Goal: Transaction & Acquisition: Register for event/course

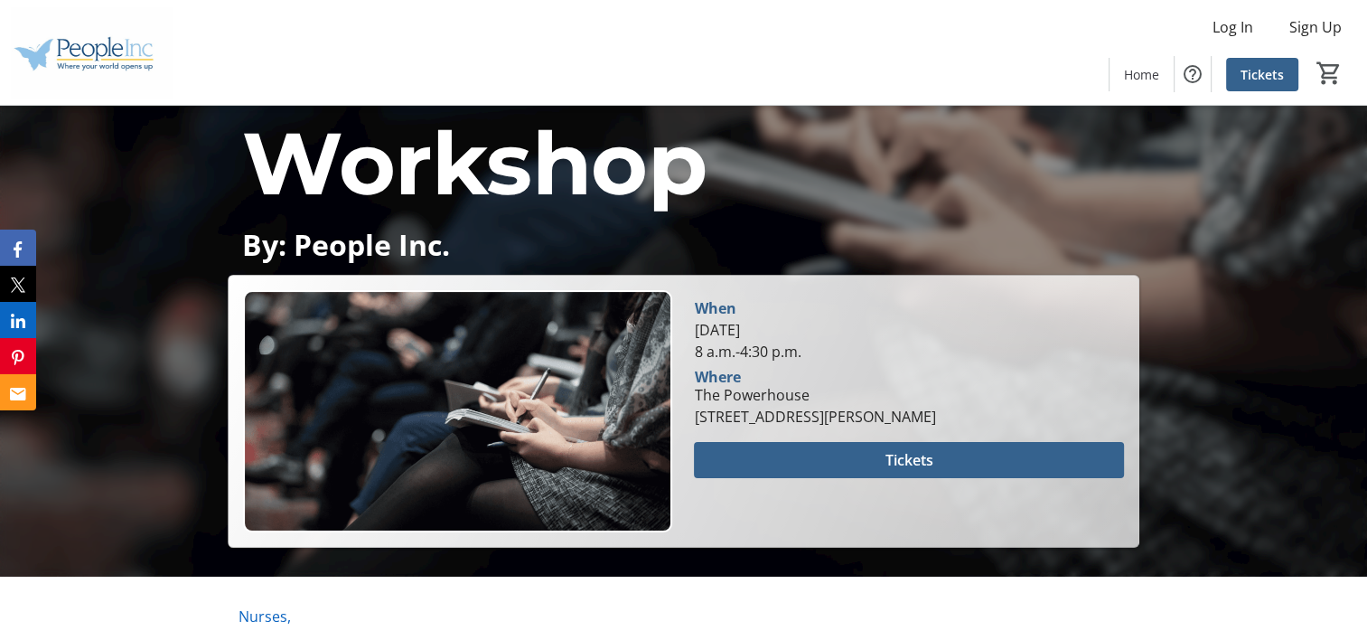
scroll to position [271, 0]
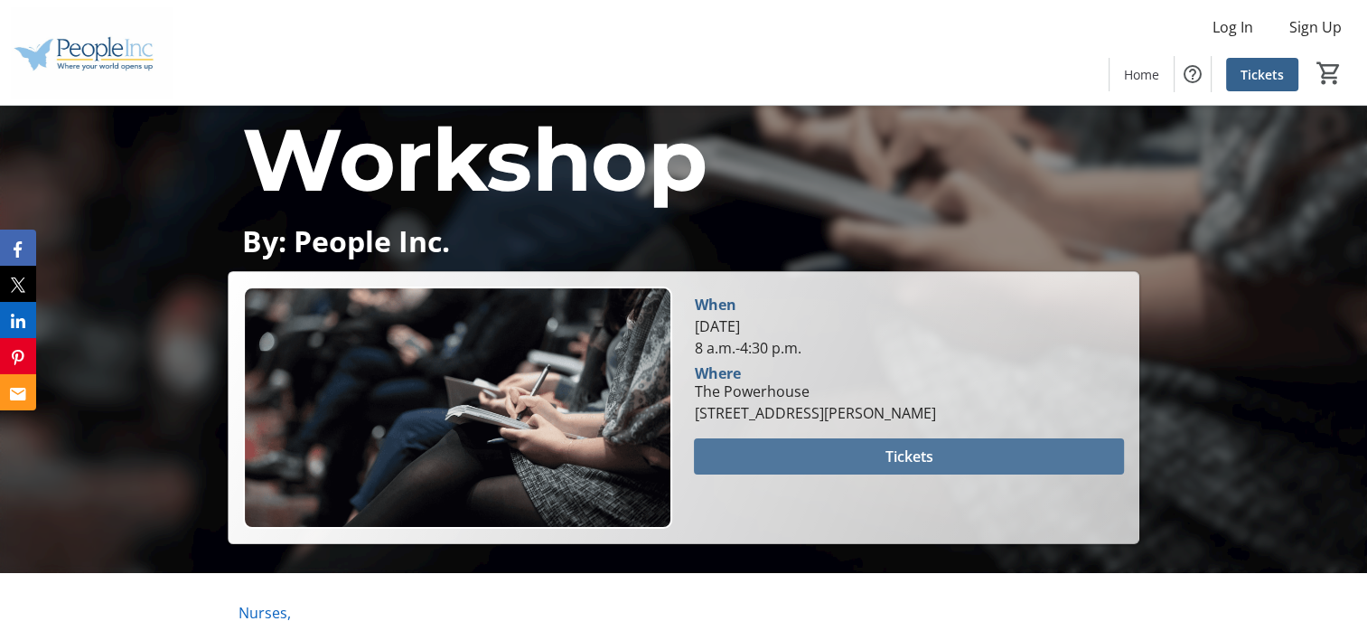
click at [899, 449] on span "Tickets" at bounding box center [909, 456] width 48 height 22
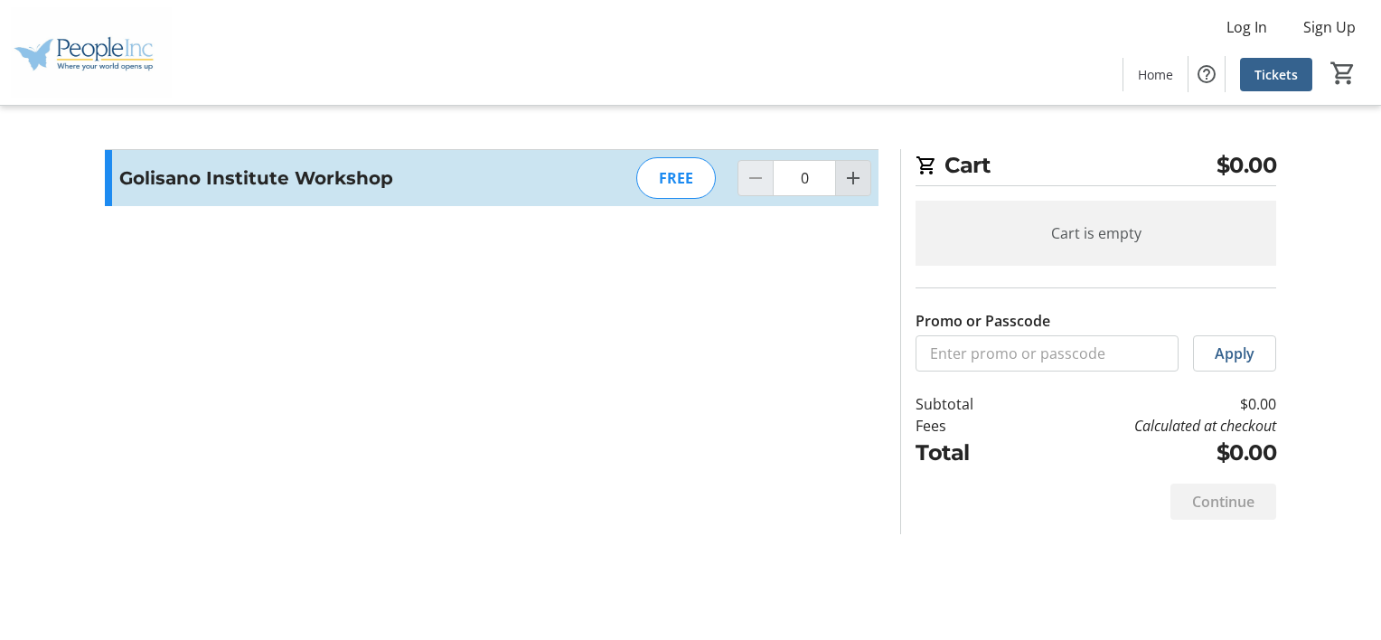
click at [858, 176] on mat-icon "Increment by one" at bounding box center [853, 178] width 22 height 22
type input "1"
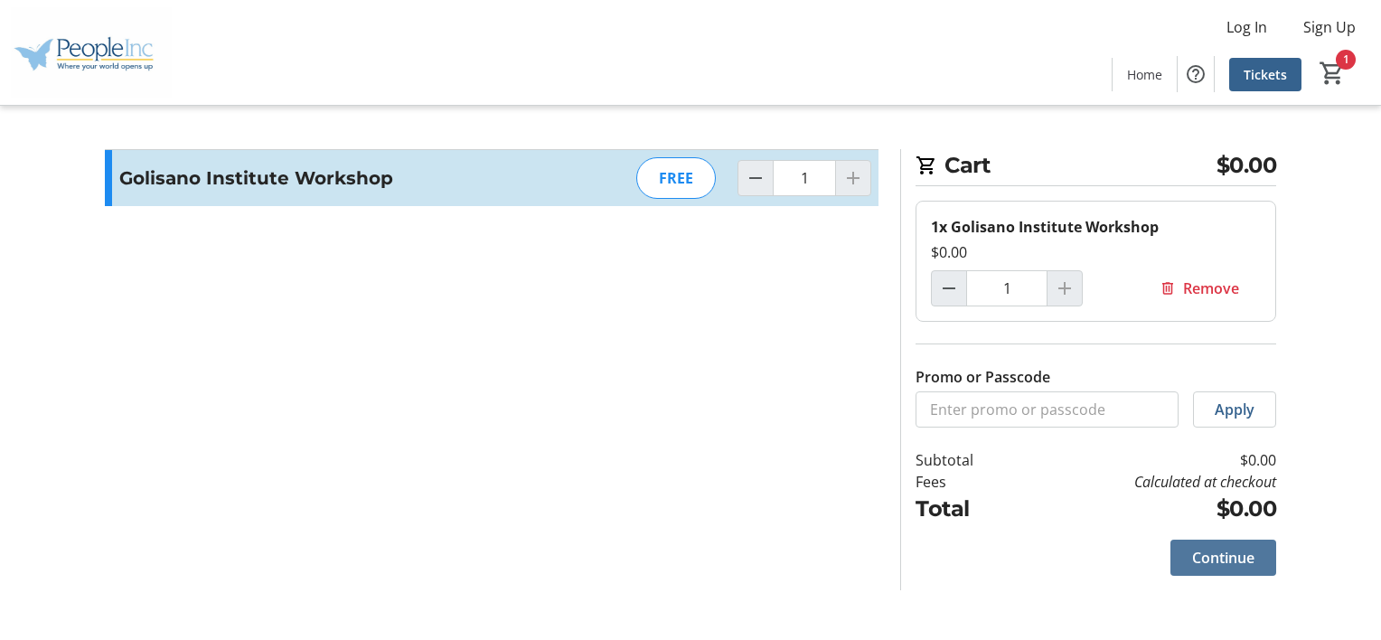
click at [1192, 550] on span "Continue" at bounding box center [1223, 558] width 62 height 22
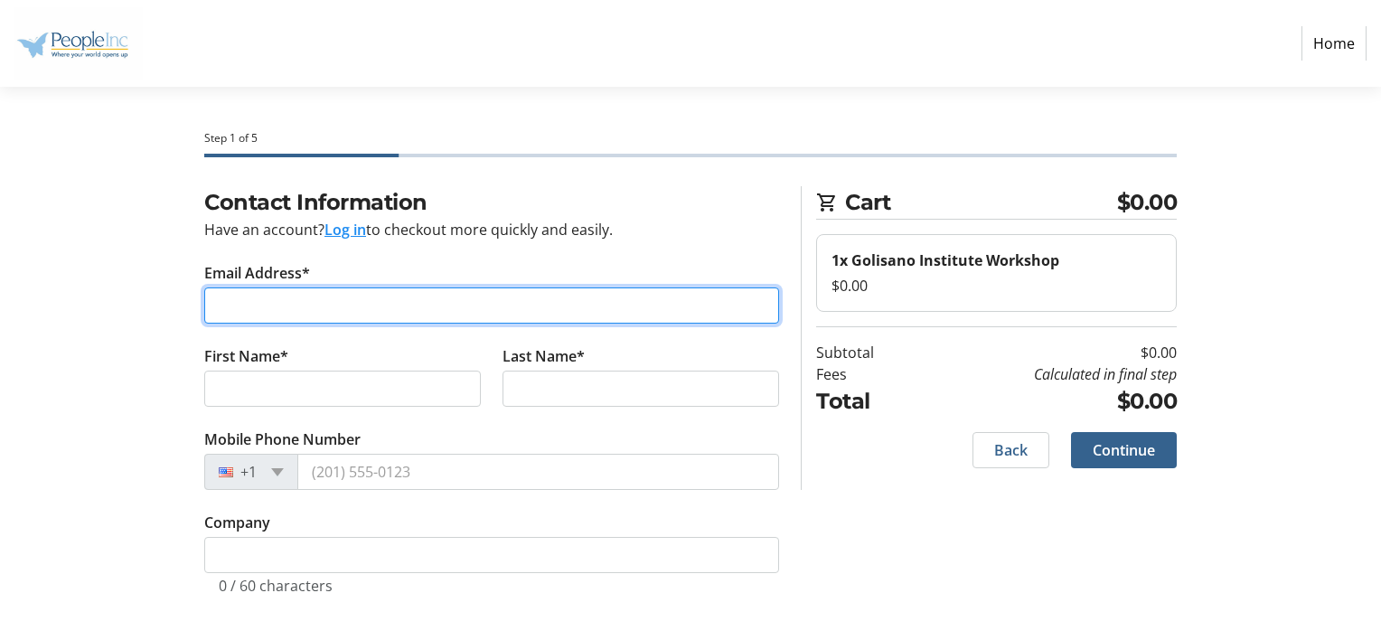
click at [448, 297] on input "Email Address*" at bounding box center [491, 305] width 575 height 36
type input "[PERSON_NAME][EMAIL_ADDRESS][PERSON_NAME][DOMAIN_NAME]"
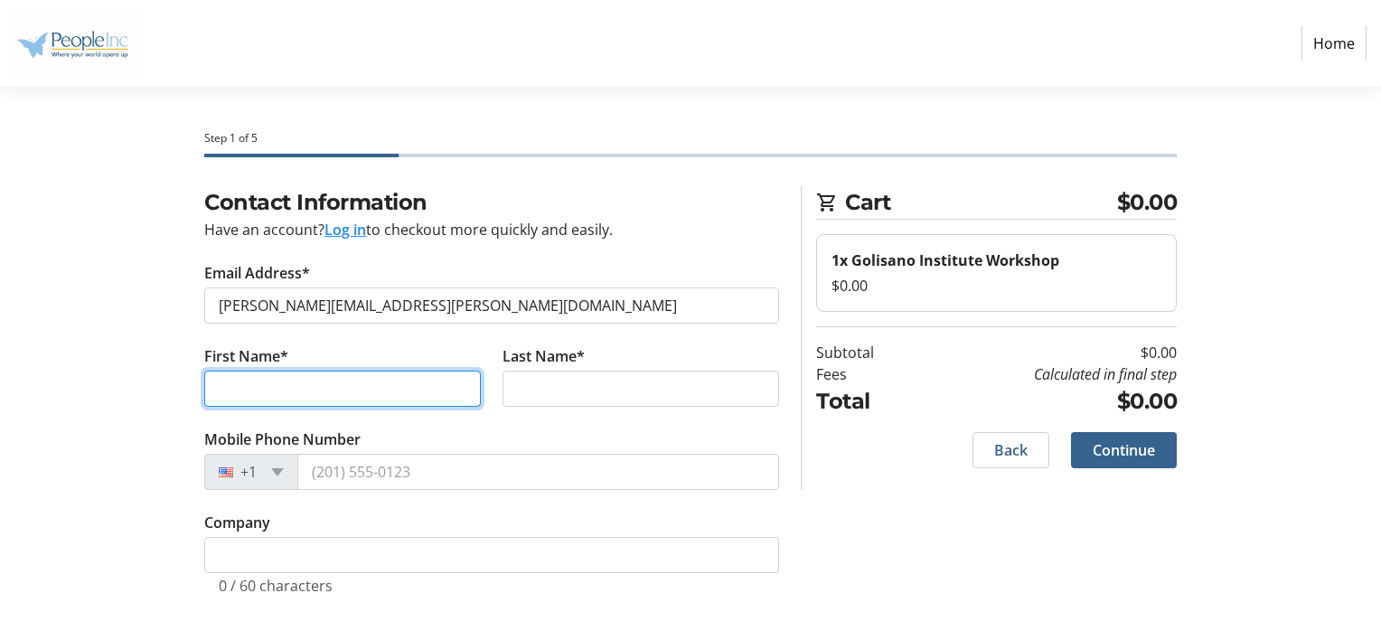
type input "[PERSON_NAME]"
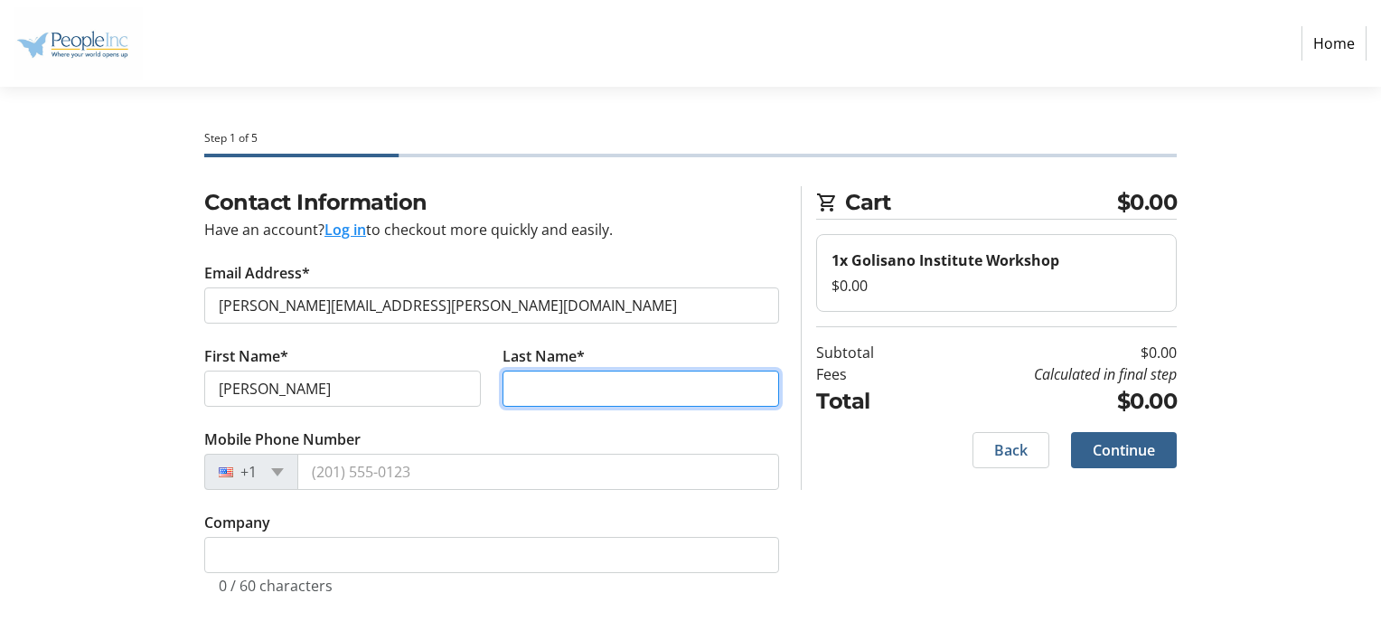
type input "[PERSON_NAME]"
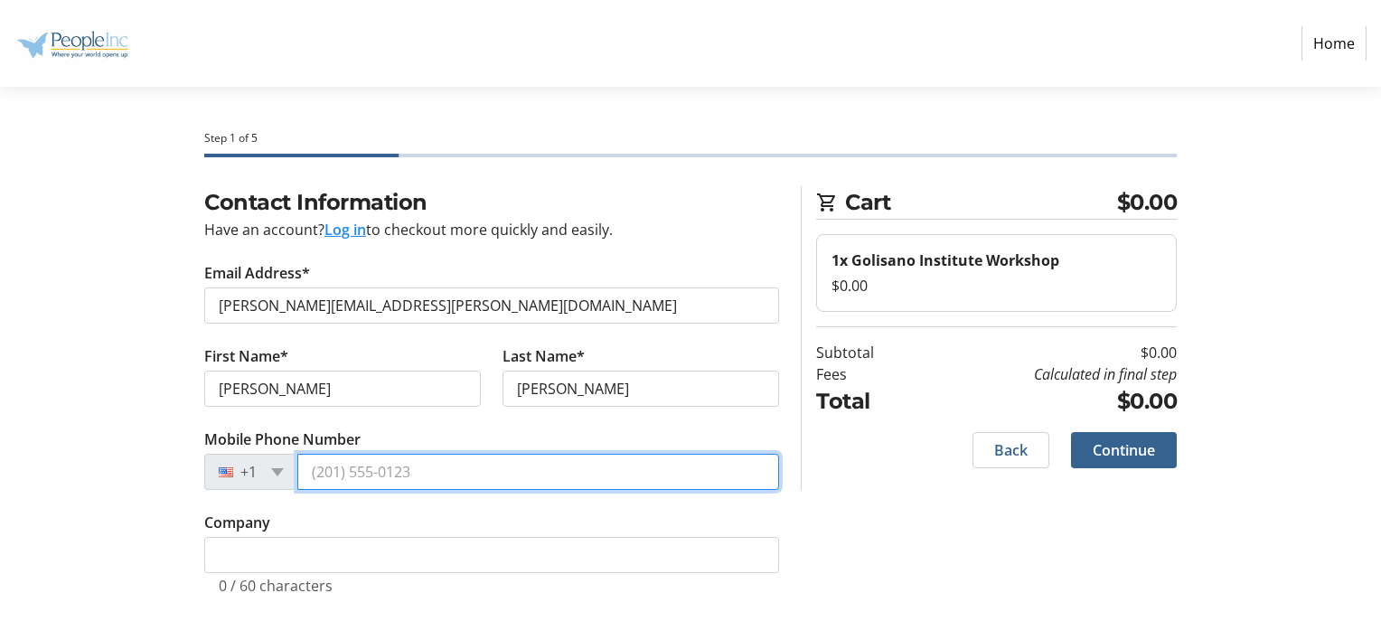
click at [435, 473] on input "Mobile Phone Number" at bounding box center [538, 472] width 482 height 36
type input "[PHONE_NUMBER]"
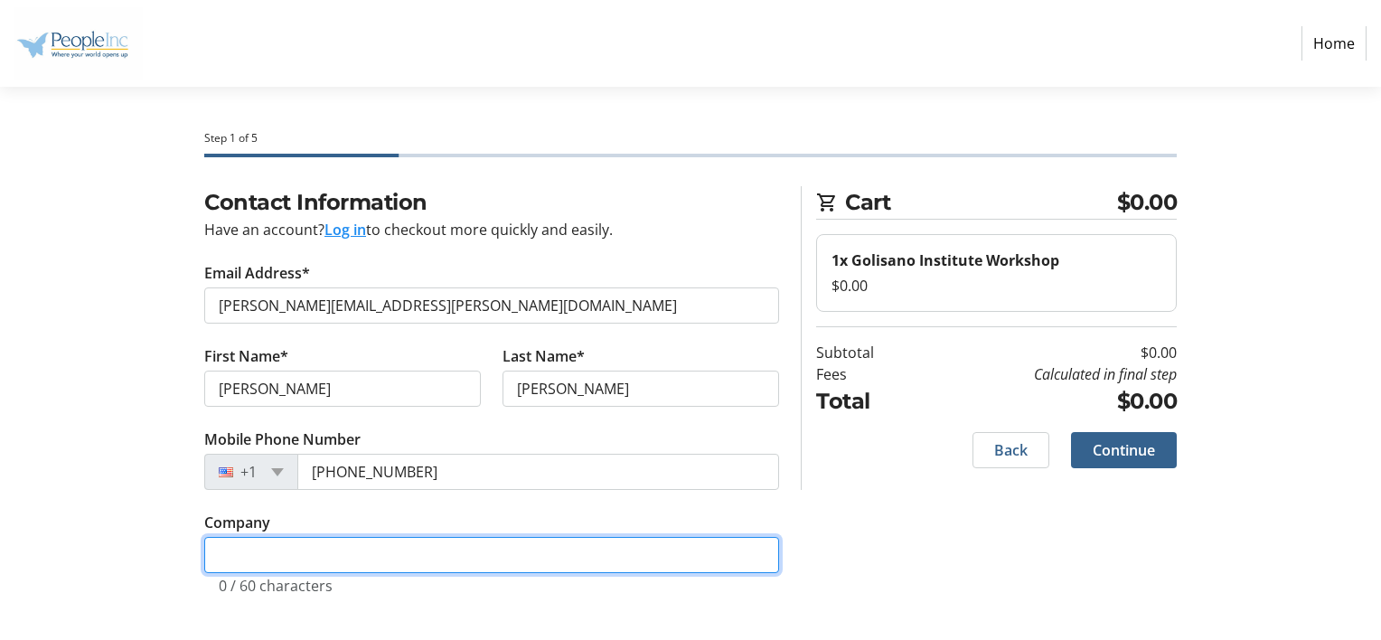
click at [379, 557] on input "Company" at bounding box center [491, 555] width 575 height 36
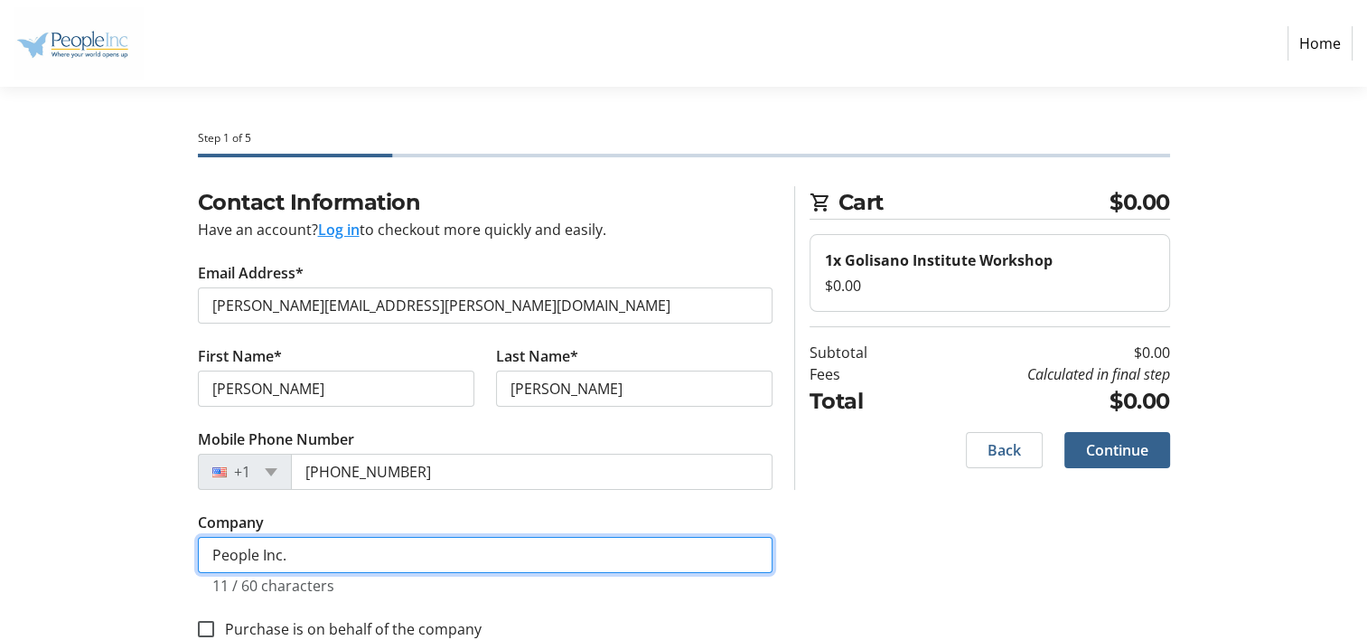
scroll to position [42, 0]
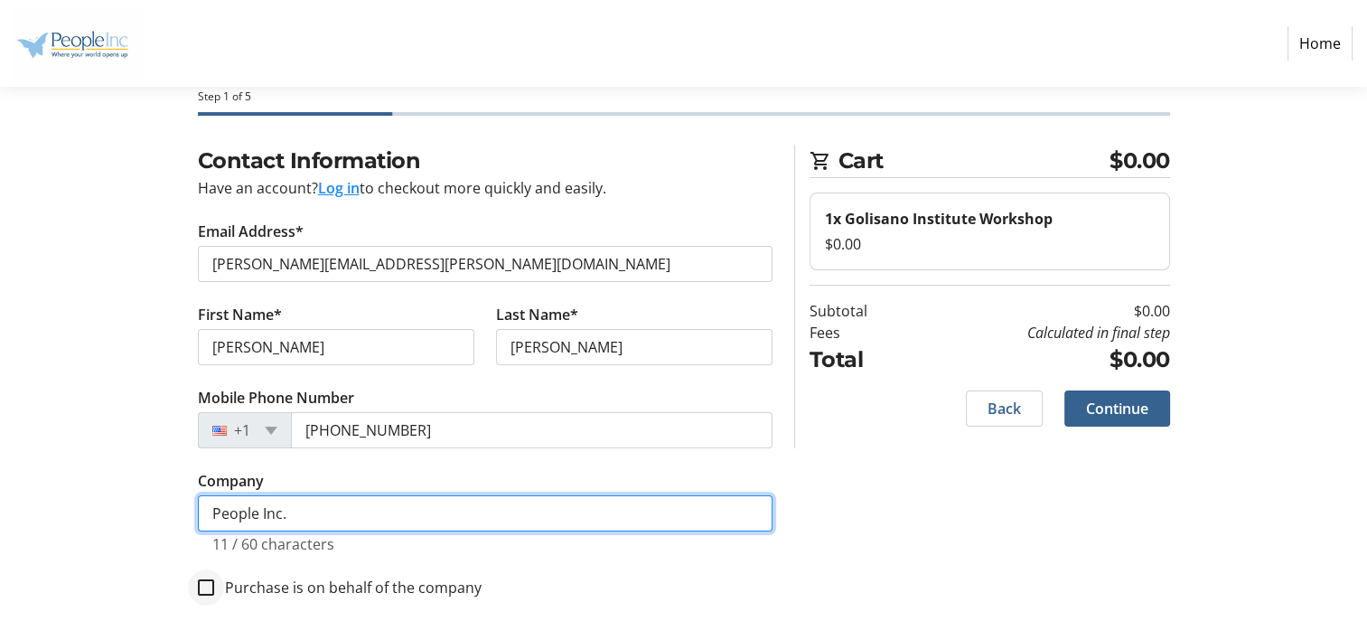
type input "People Inc."
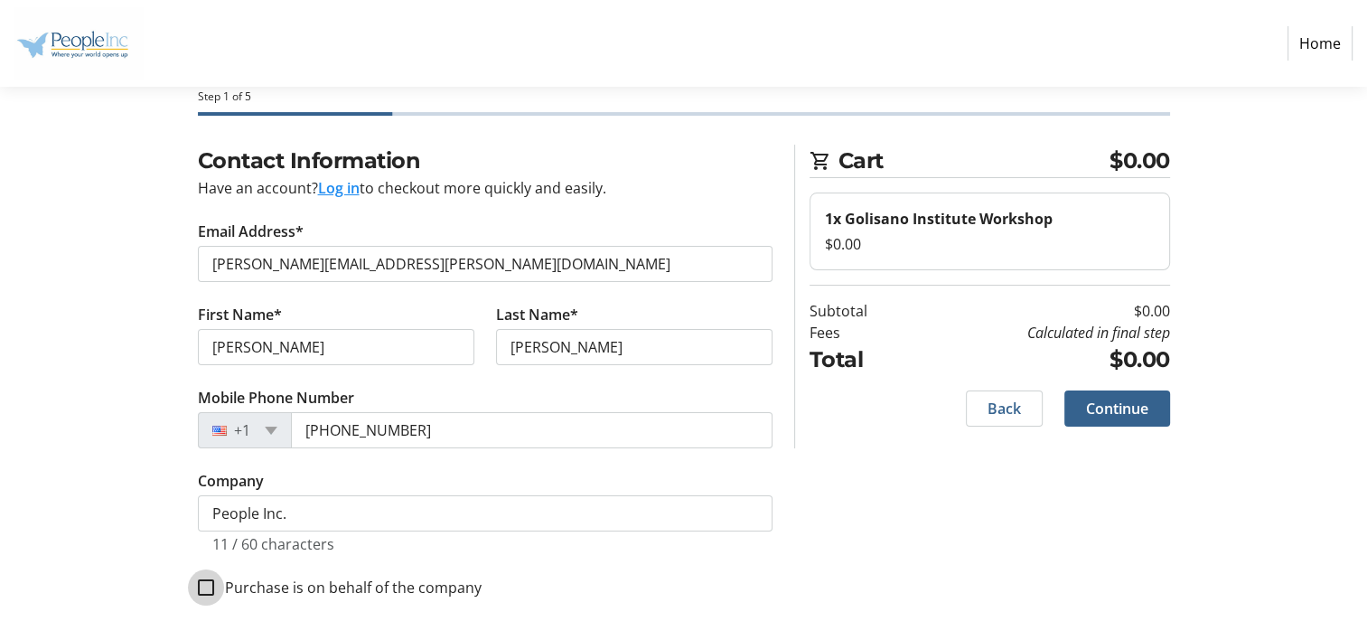
click at [203, 585] on input "Purchase is on behalf of the company" at bounding box center [206, 587] width 16 height 16
checkbox input "true"
click at [1114, 412] on span "Continue" at bounding box center [1117, 409] width 62 height 22
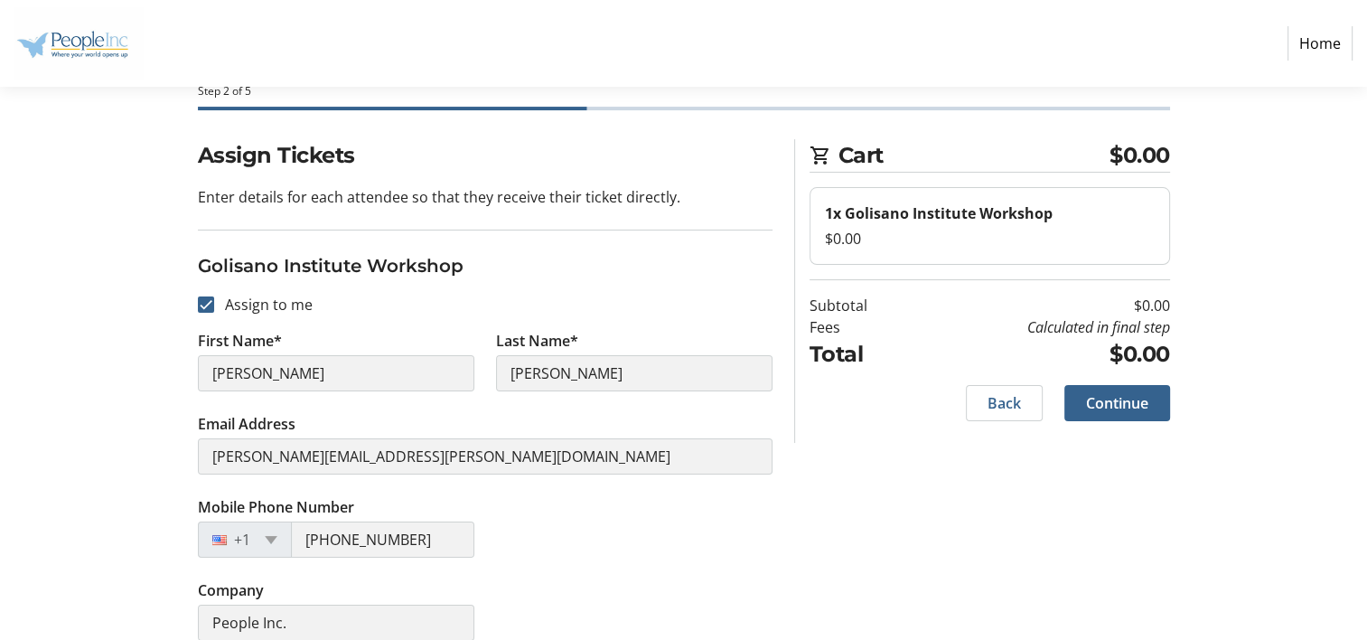
scroll to position [69, 0]
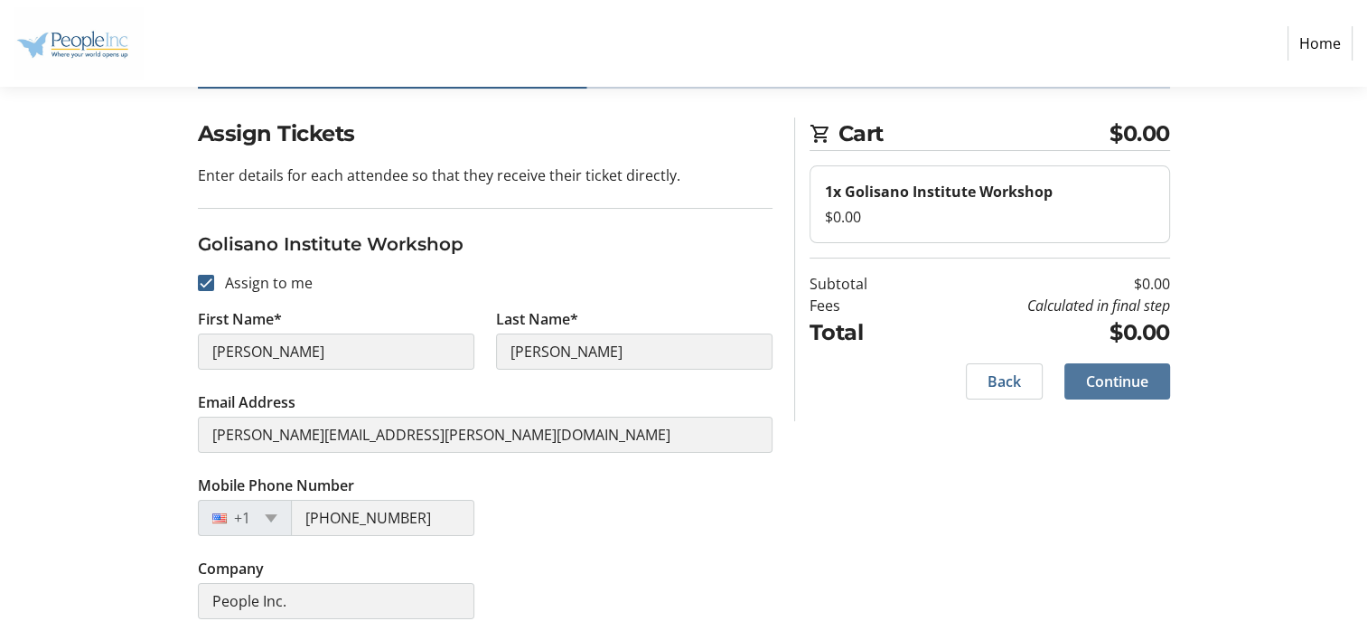
click at [1106, 383] on span "Continue" at bounding box center [1117, 381] width 62 height 22
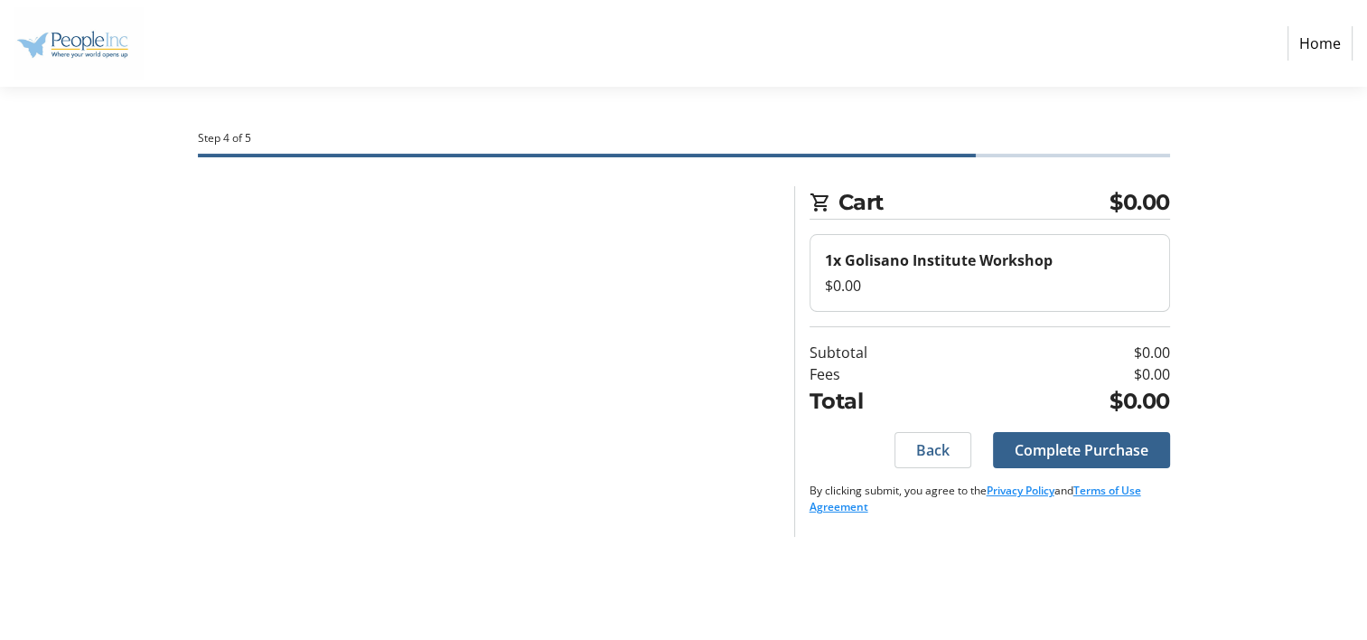
scroll to position [0, 0]
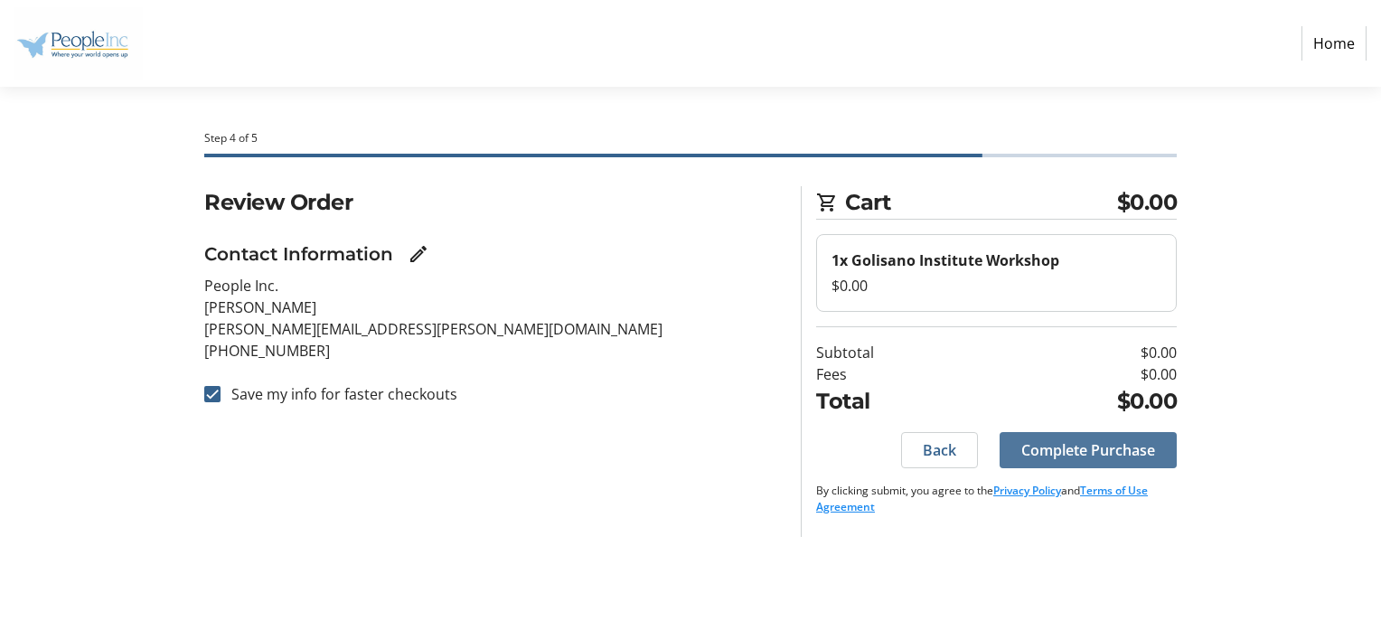
click at [1117, 445] on span "Complete Purchase" at bounding box center [1088, 450] width 134 height 22
